Goal: Task Accomplishment & Management: Use online tool/utility

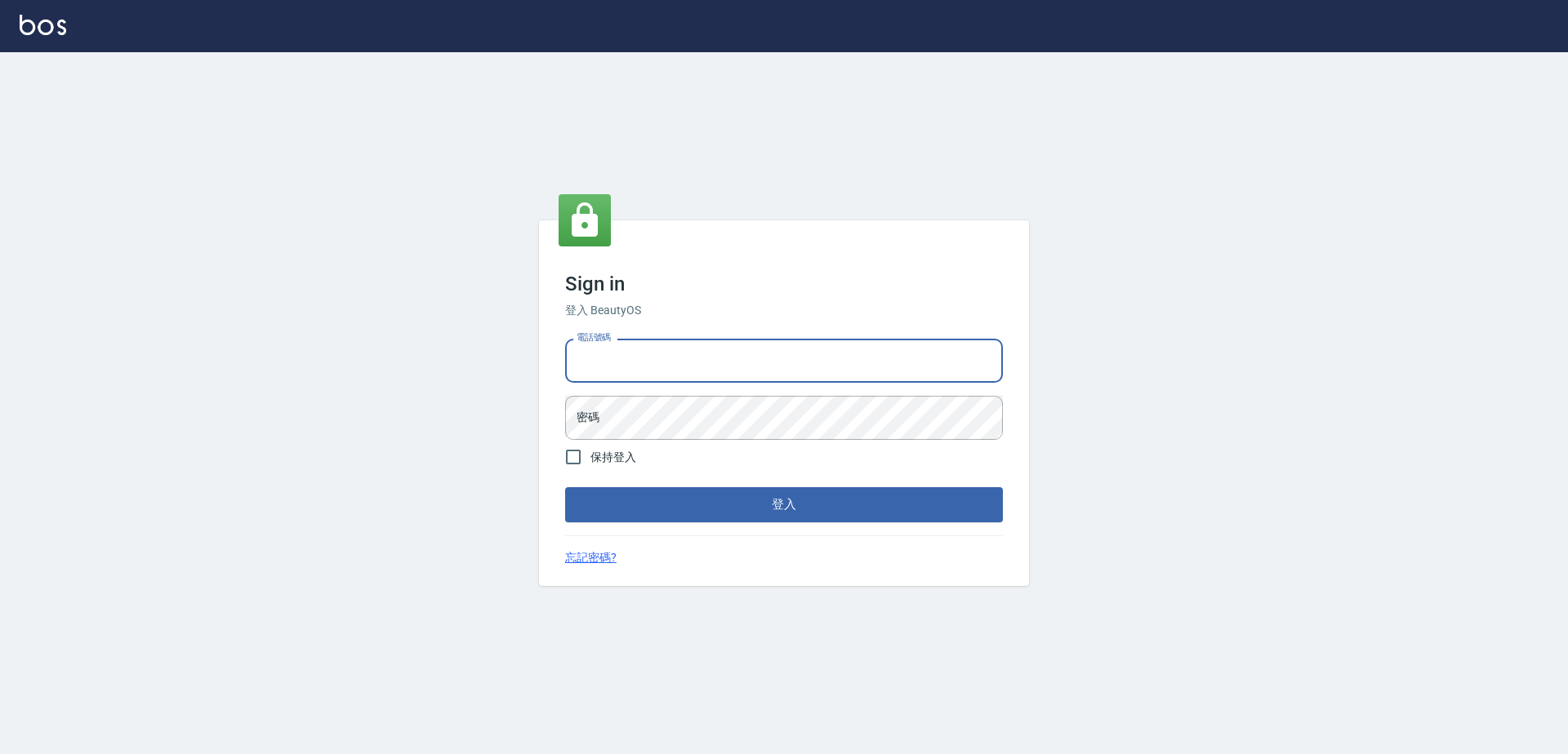
click at [735, 344] on input "電話號碼" at bounding box center [784, 360] width 438 height 44
type input "0923939755"
click at [565, 487] on button "登入" at bounding box center [784, 504] width 438 height 34
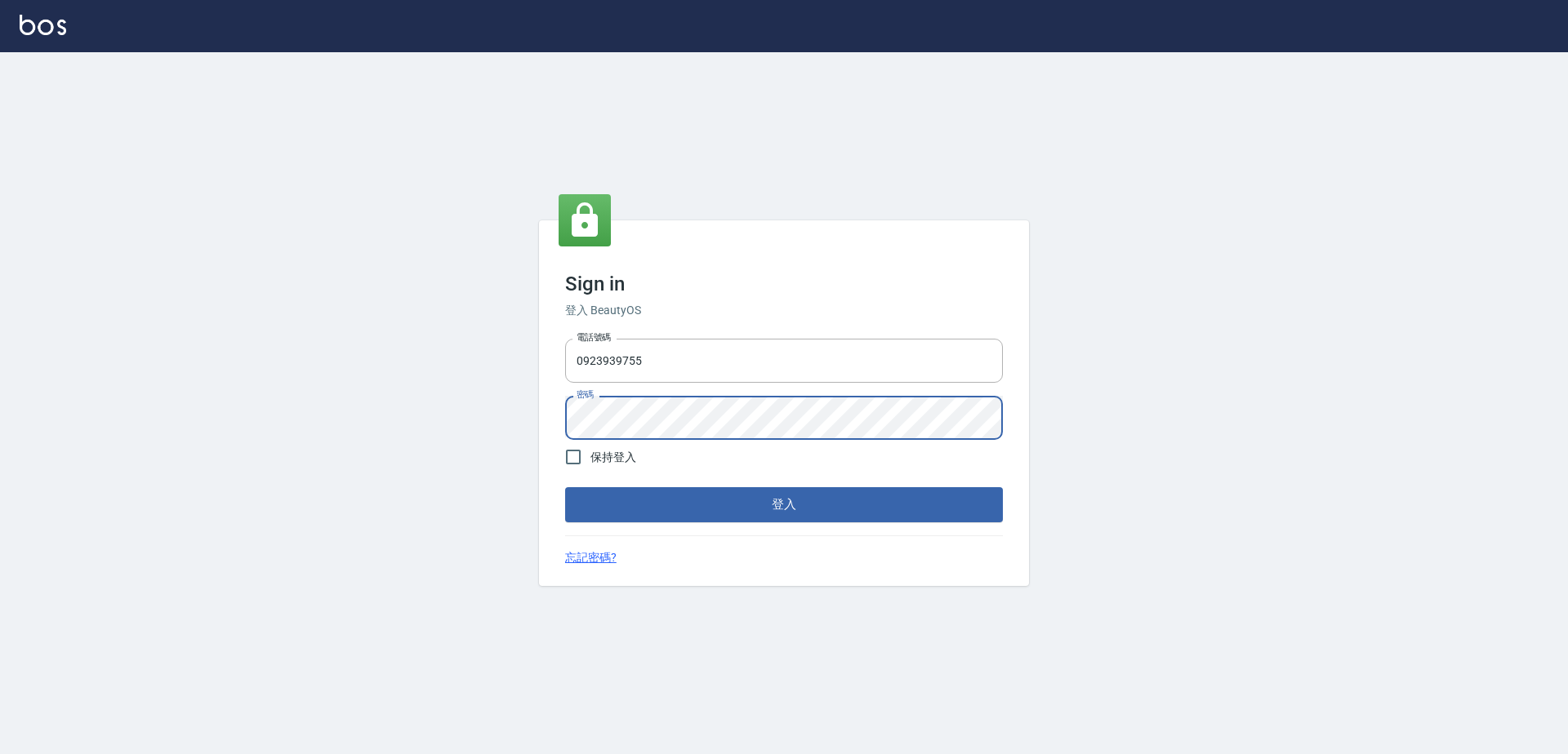
click at [565, 487] on button "登入" at bounding box center [784, 504] width 438 height 34
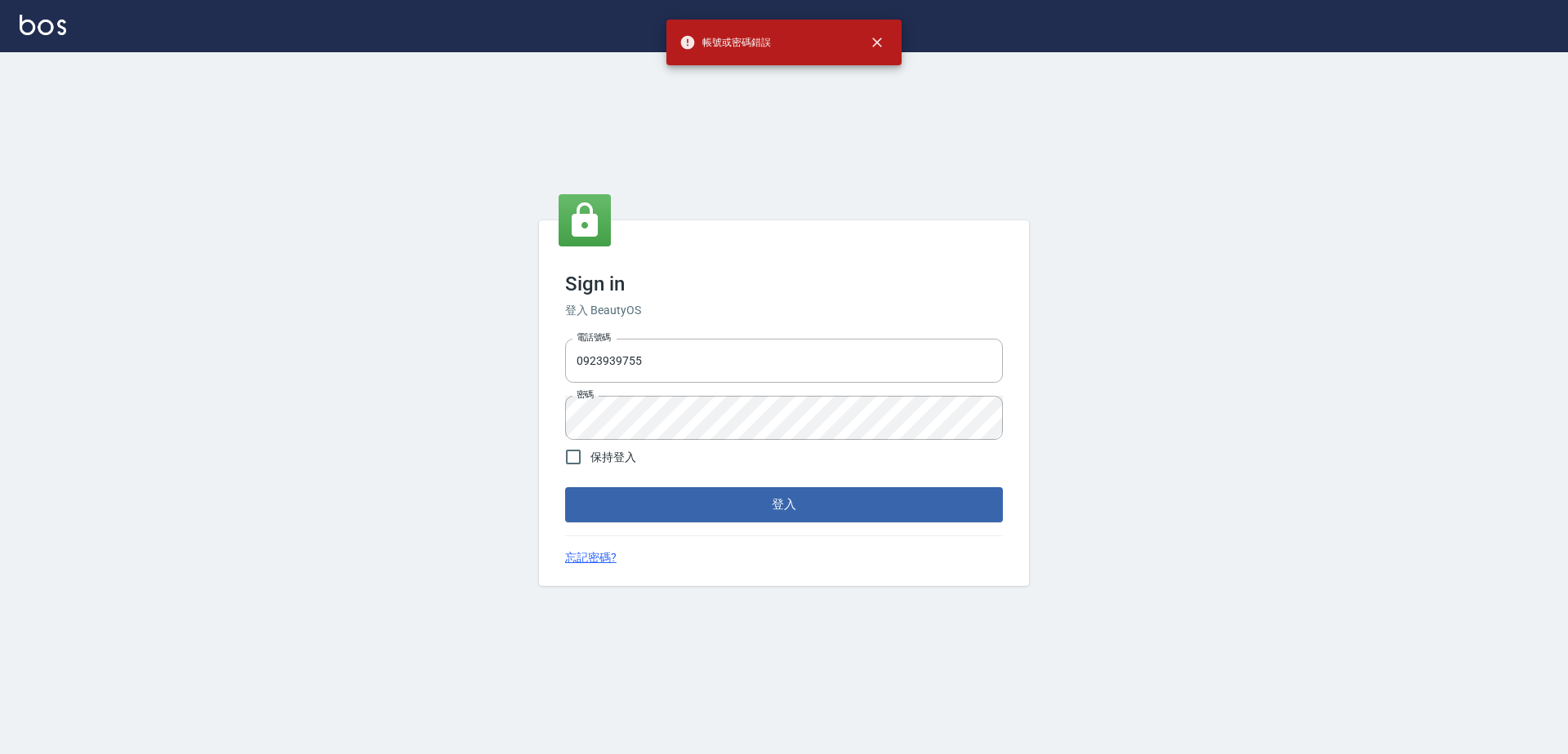
drag, startPoint x: 632, startPoint y: 441, endPoint x: 534, endPoint y: 444, distance: 98.0
click at [534, 444] on div "Sign in 登入 BeautyOS 電話號碼 [PHONE_NUMBER] 電話號碼 密碼 密碼 保持登入 登入 忘記密碼?" at bounding box center [784, 403] width 1568 height 702
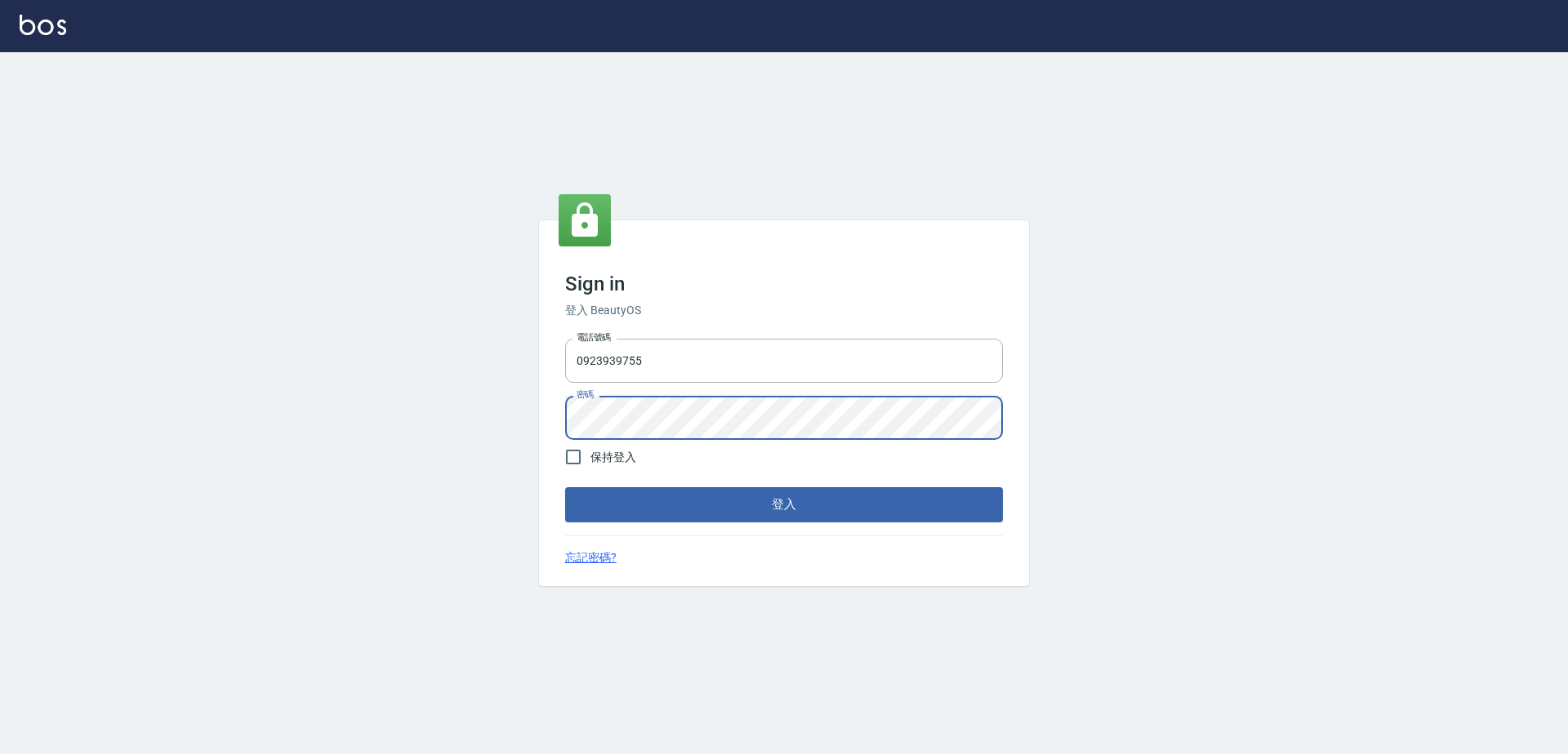
click at [558, 413] on div "Sign in 登入 BeautyOS 電話號碼 [PHONE_NUMBER] 電話號碼 密碼 密碼 保持登入 登入 忘記密碼?" at bounding box center [784, 403] width 490 height 365
click at [565, 487] on button "登入" at bounding box center [784, 504] width 438 height 34
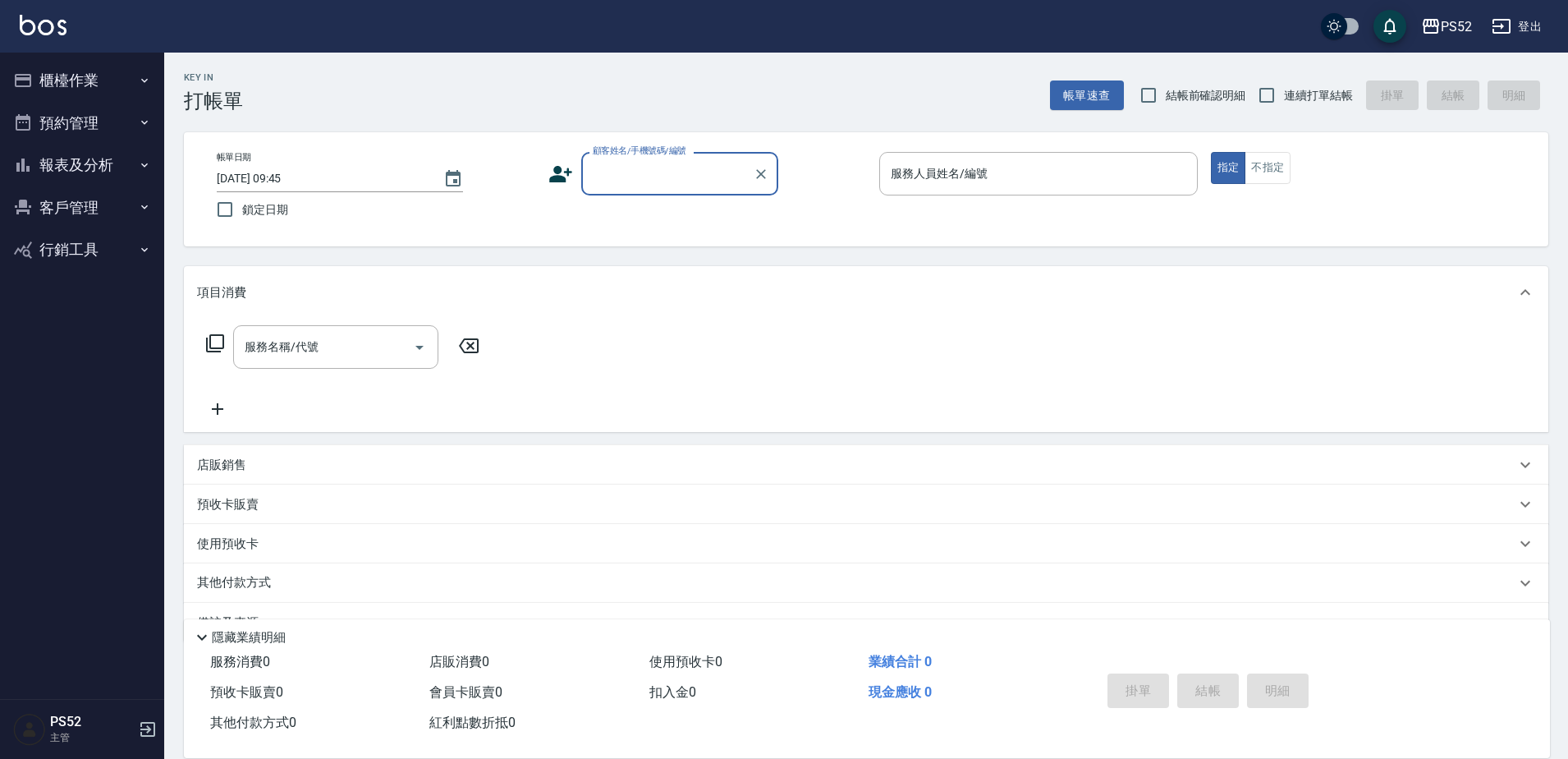
click at [1320, 106] on label "連續打單結帳" at bounding box center [1301, 95] width 104 height 35
click at [1284, 106] on input "連續打單結帳" at bounding box center [1267, 95] width 35 height 35
checkbox input "true"
click at [39, 97] on button "櫃檯作業" at bounding box center [82, 81] width 151 height 43
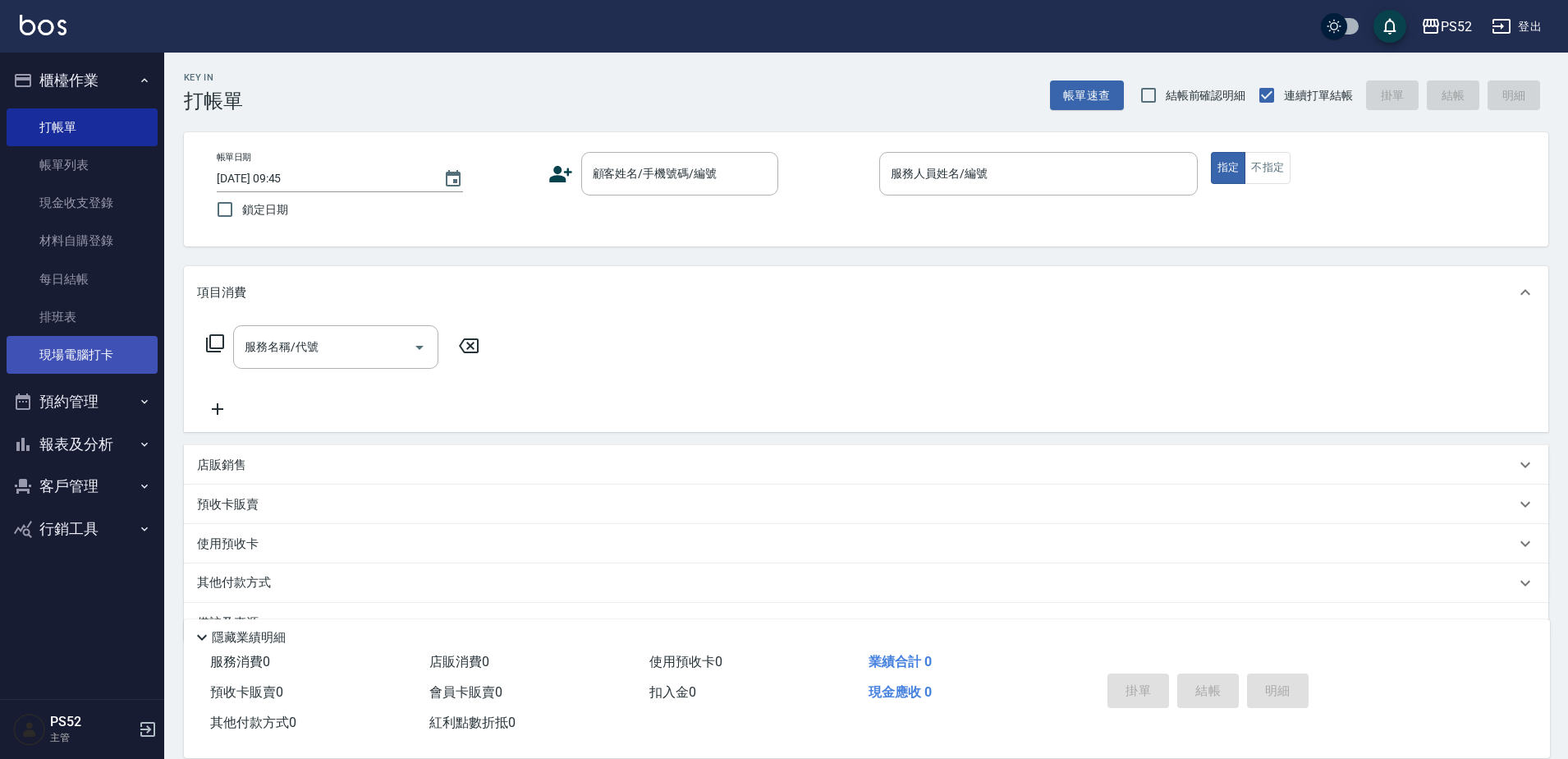
click at [110, 340] on link "現場電腦打卡" at bounding box center [82, 355] width 151 height 38
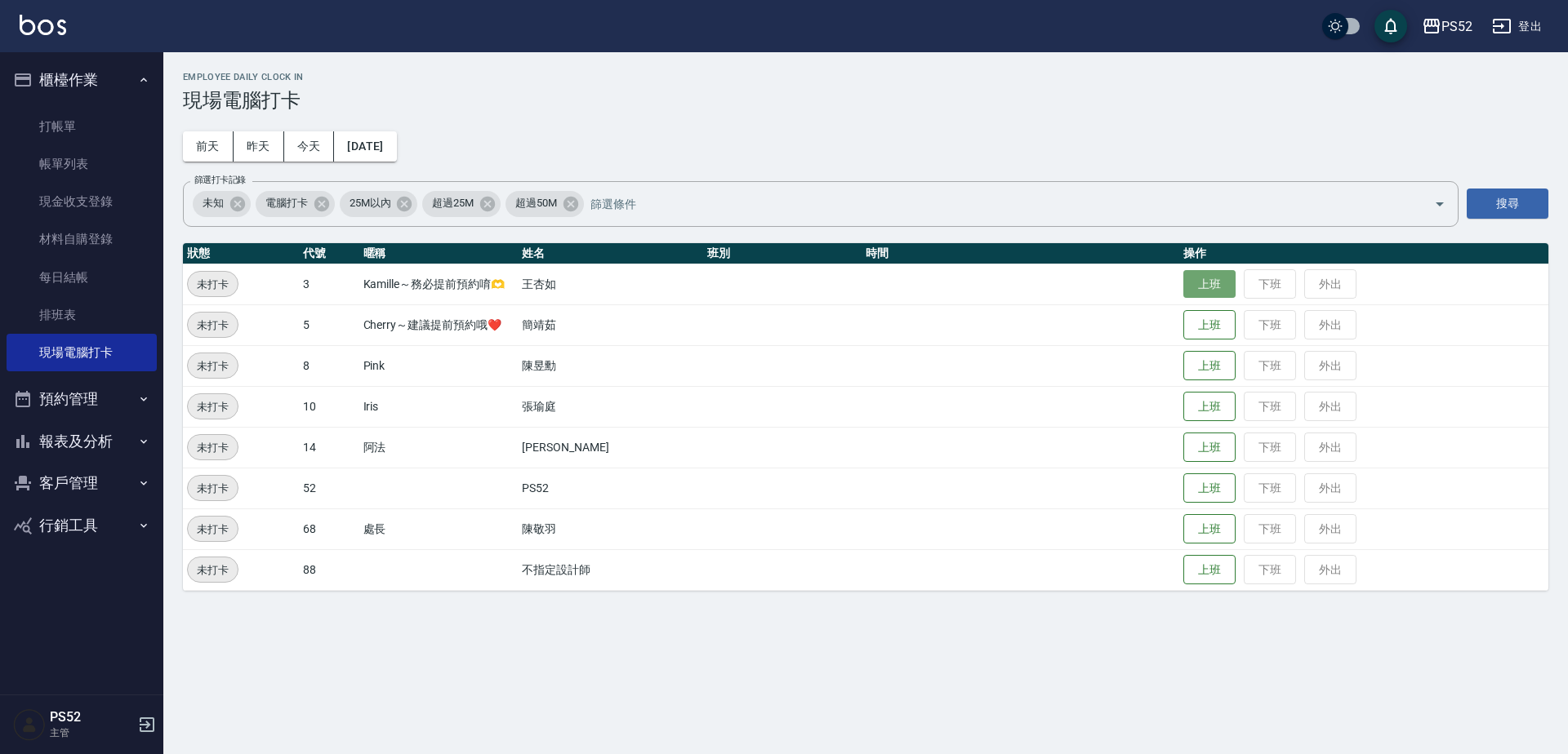
click at [1184, 283] on button "上班" at bounding box center [1208, 285] width 52 height 28
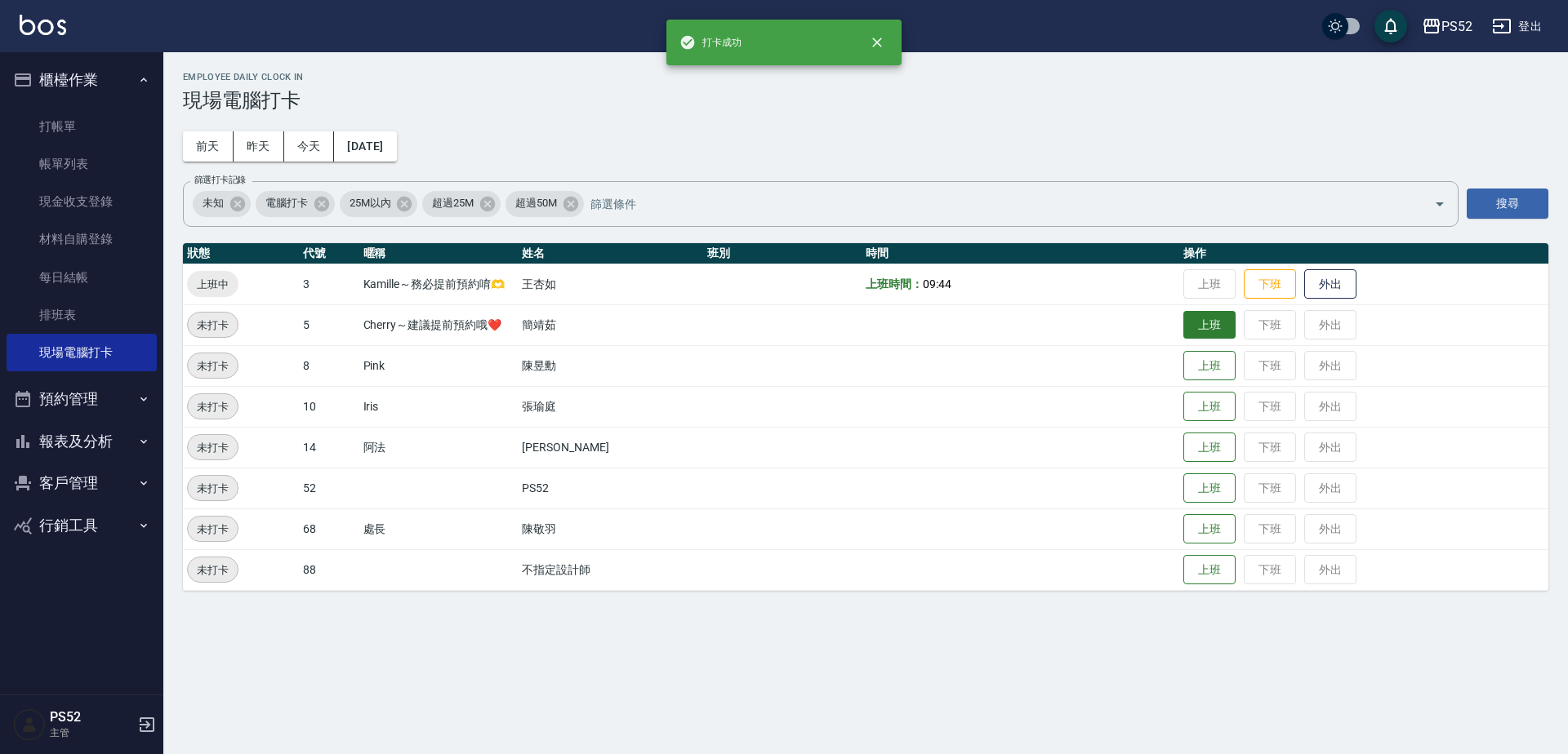
click at [1197, 319] on button "上班" at bounding box center [1208, 325] width 52 height 28
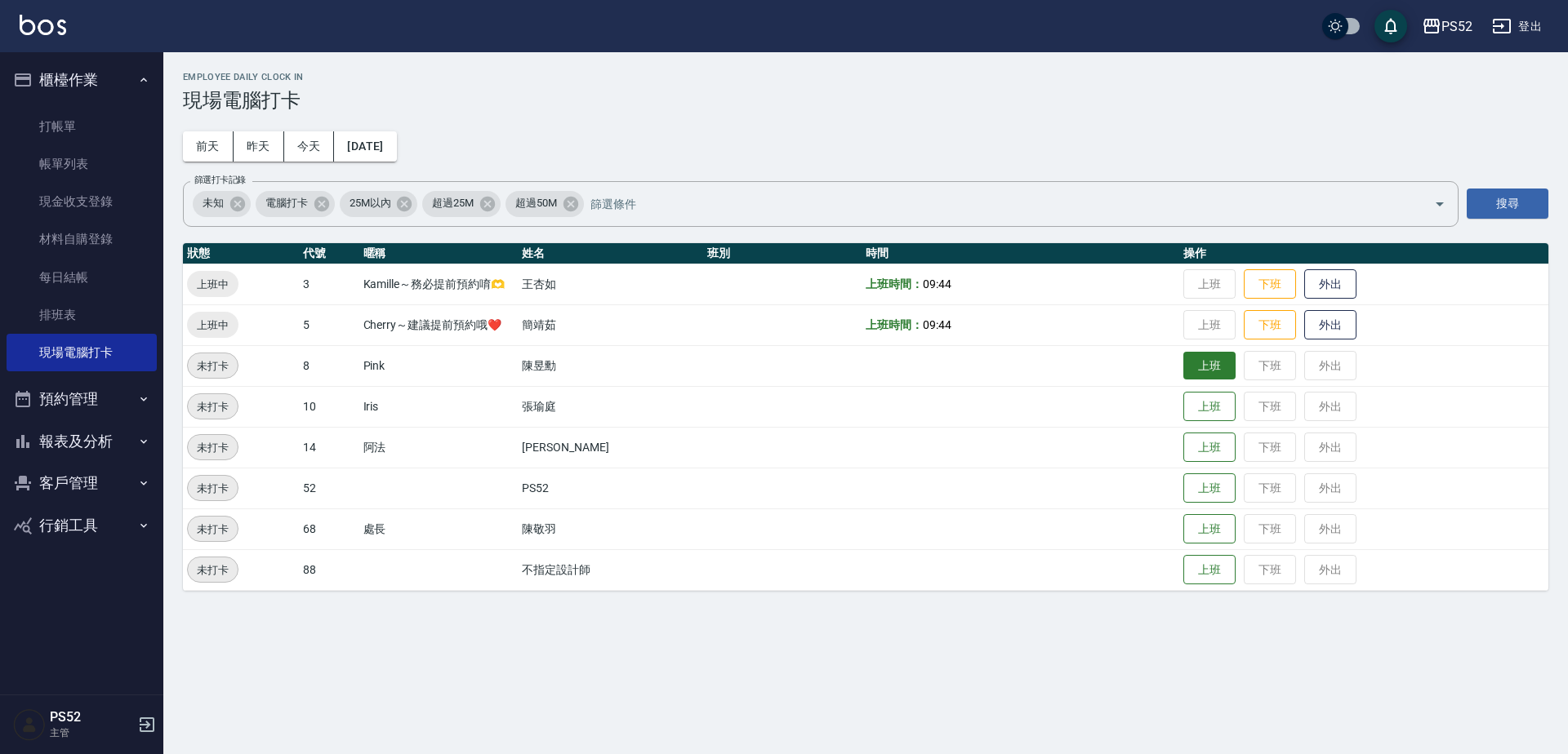
click at [1225, 366] on button "上班" at bounding box center [1208, 366] width 52 height 28
click at [125, 416] on button "預約管理" at bounding box center [81, 399] width 150 height 42
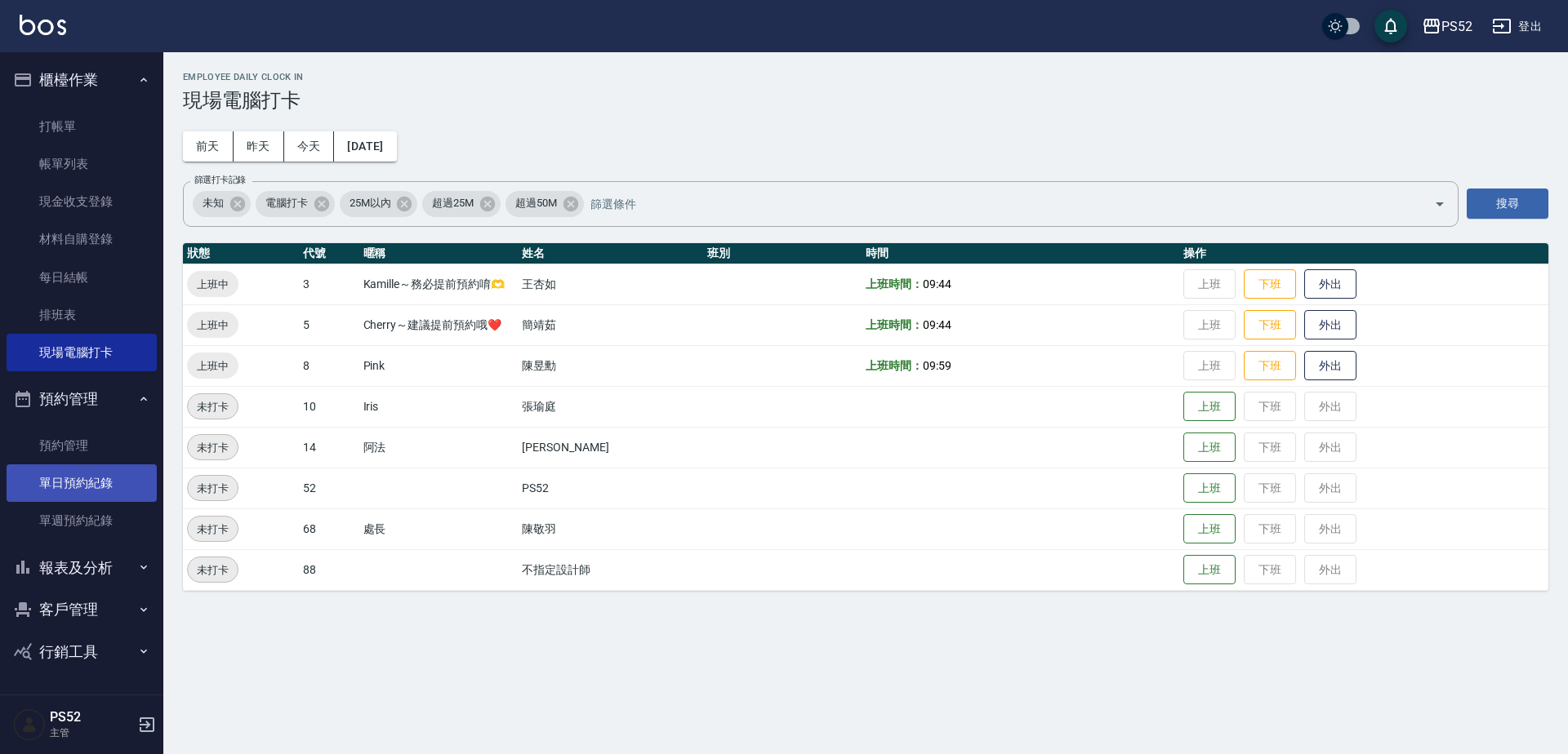
click at [122, 479] on link "單日預約紀錄" at bounding box center [81, 483] width 150 height 38
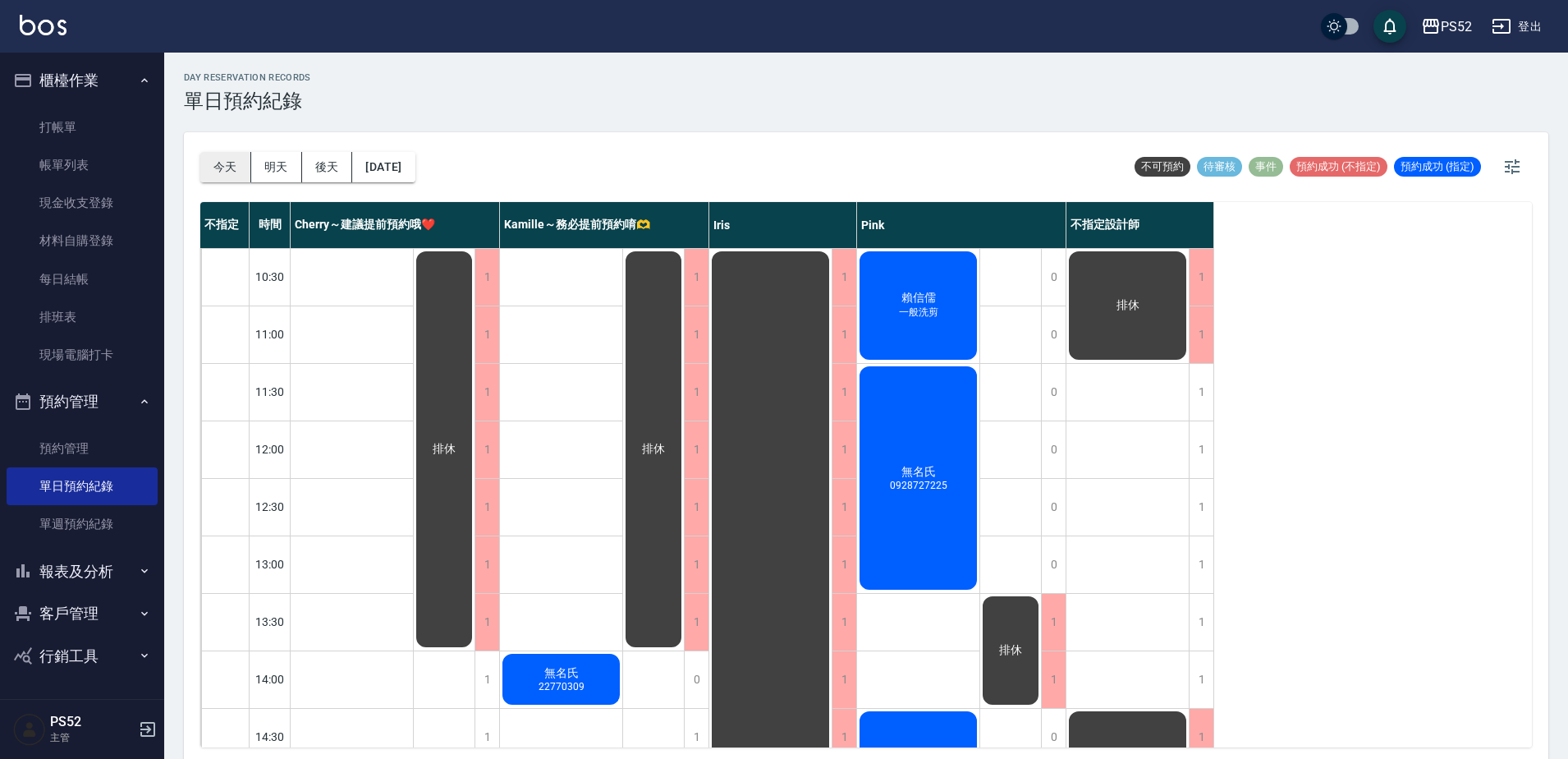
click at [237, 169] on button "今天" at bounding box center [225, 167] width 51 height 30
